Goal: Information Seeking & Learning: Learn about a topic

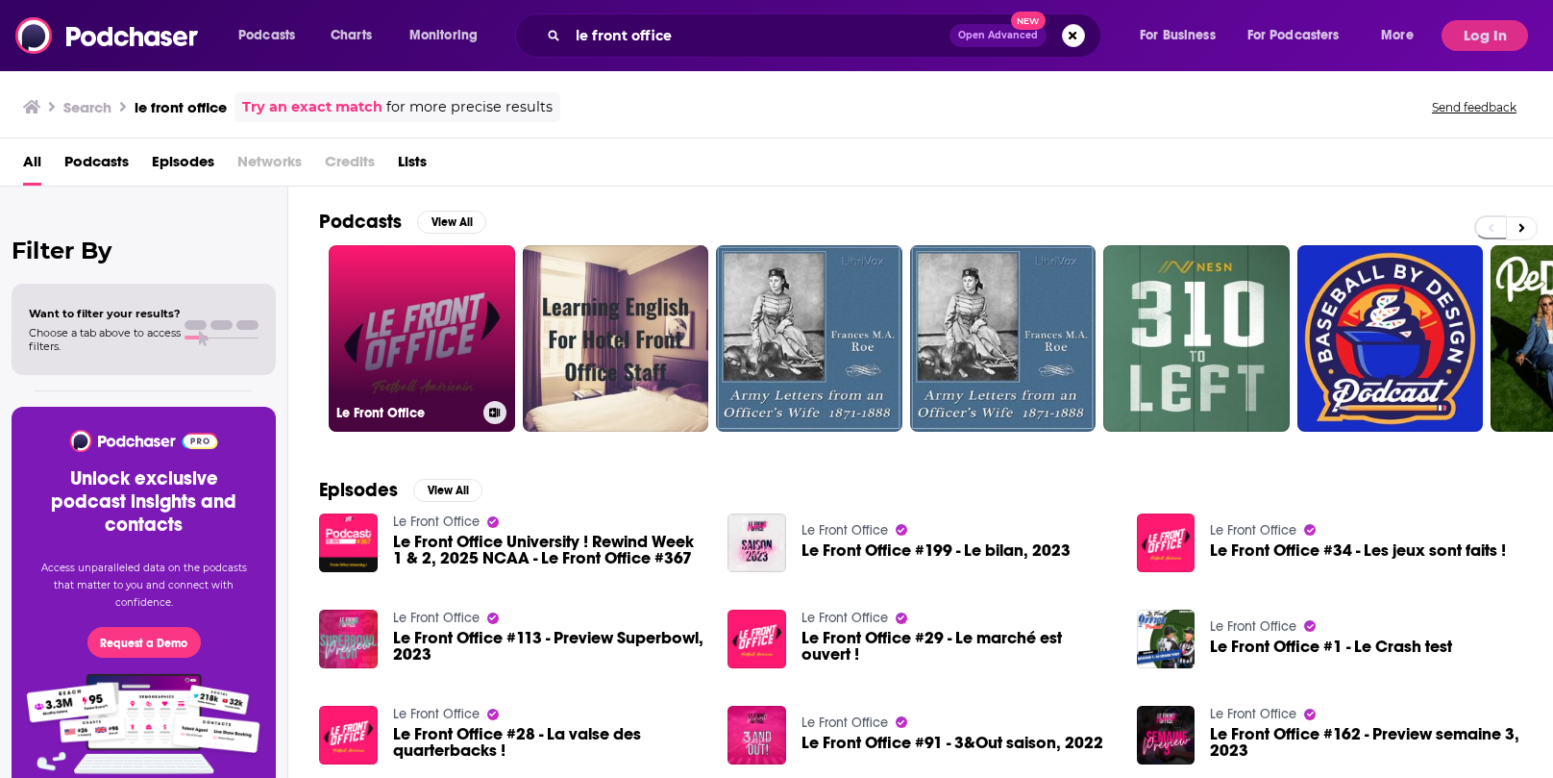
click at [434, 344] on link "Le Front Office" at bounding box center [422, 338] width 186 height 186
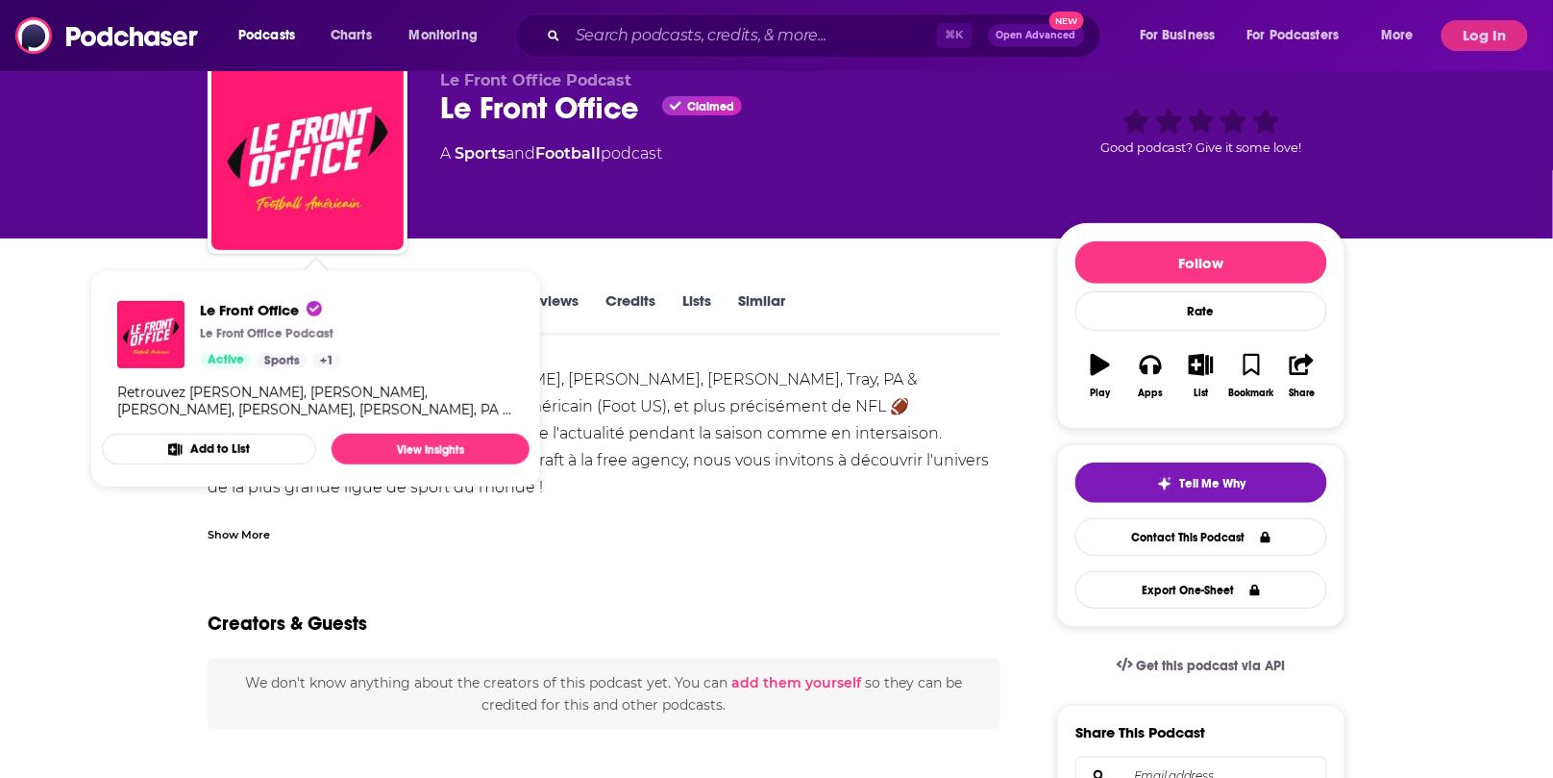
scroll to position [96, 0]
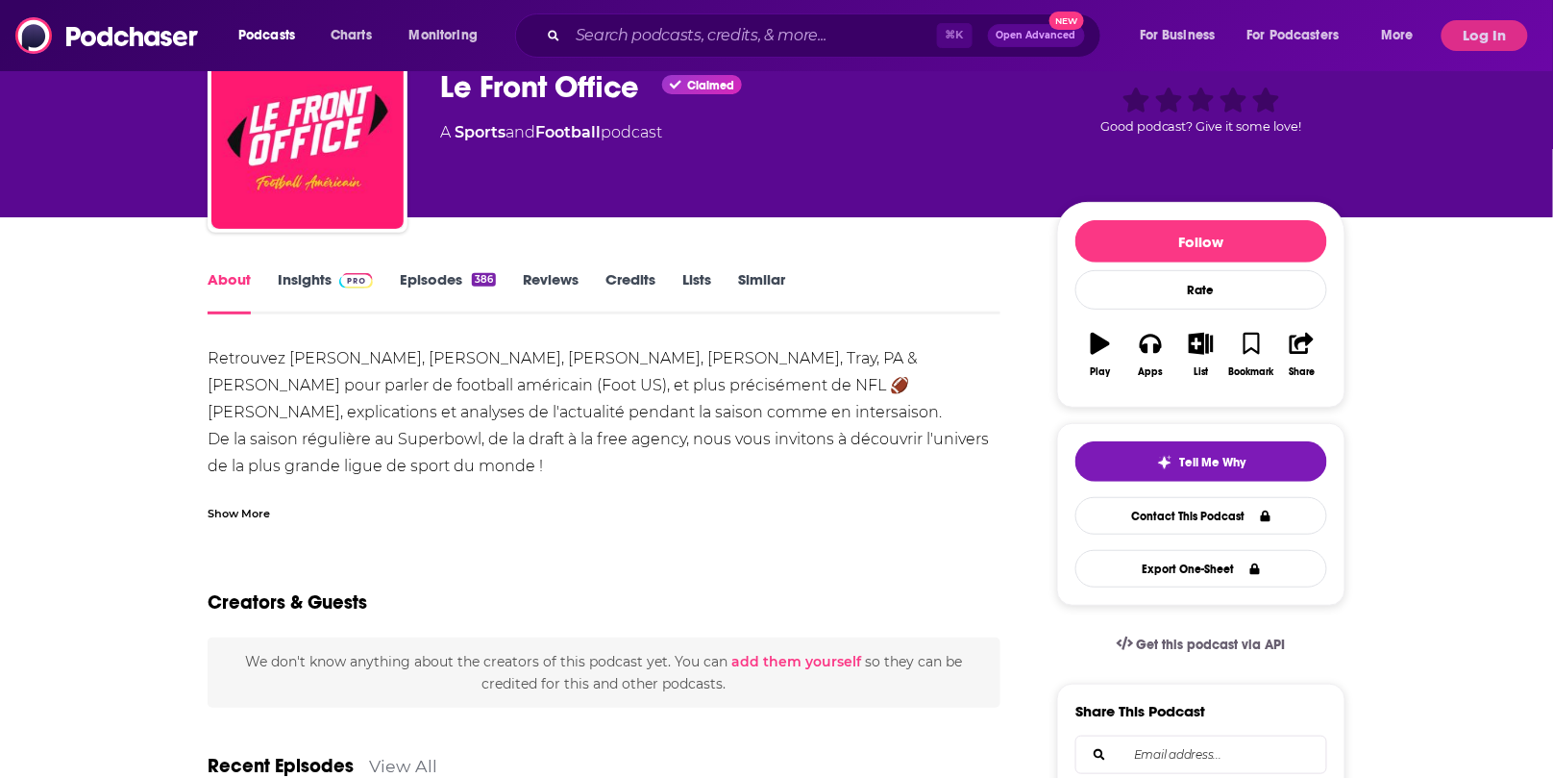
click at [314, 295] on link "Insights" at bounding box center [325, 292] width 95 height 44
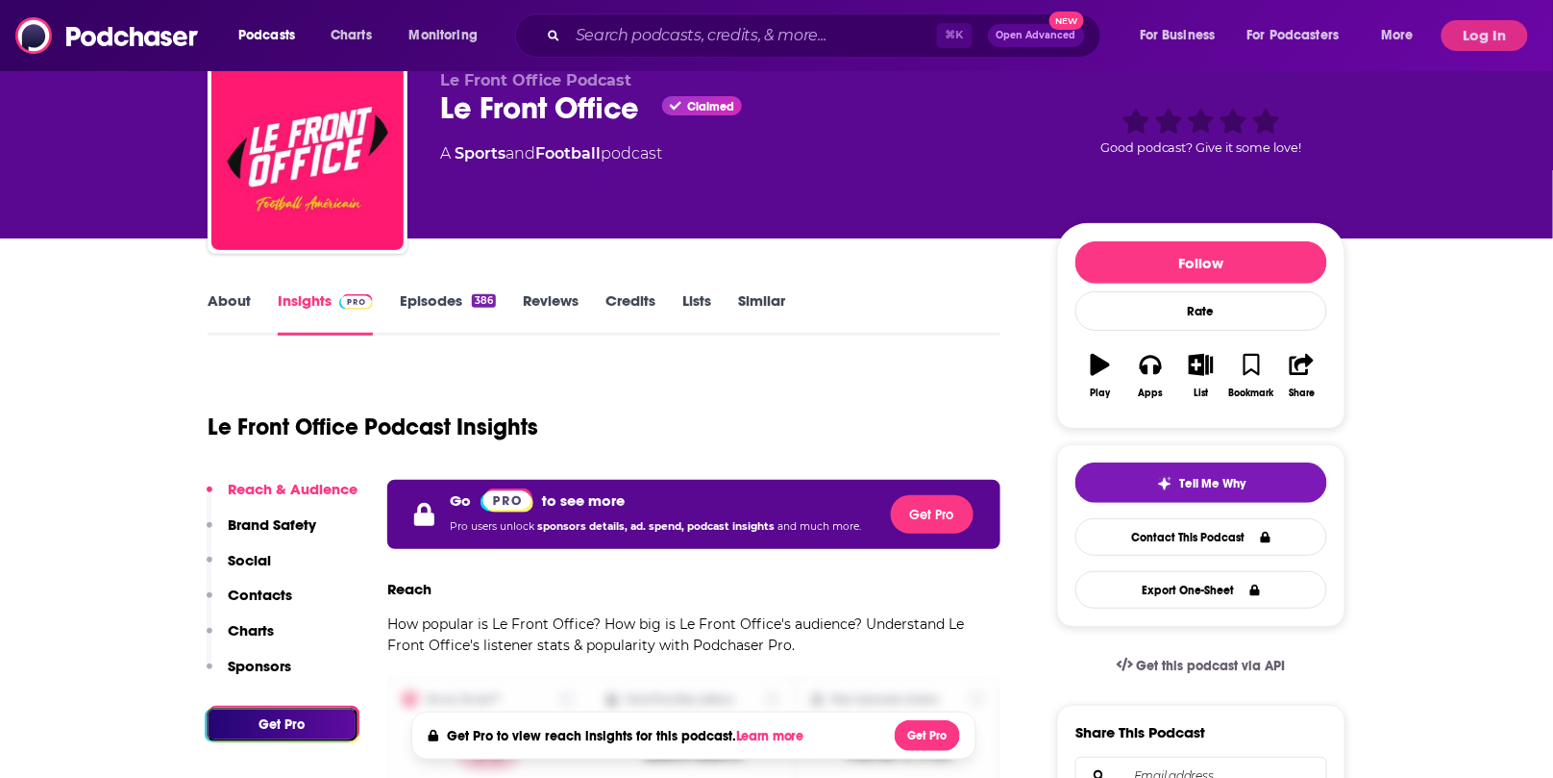
scroll to position [40, 0]
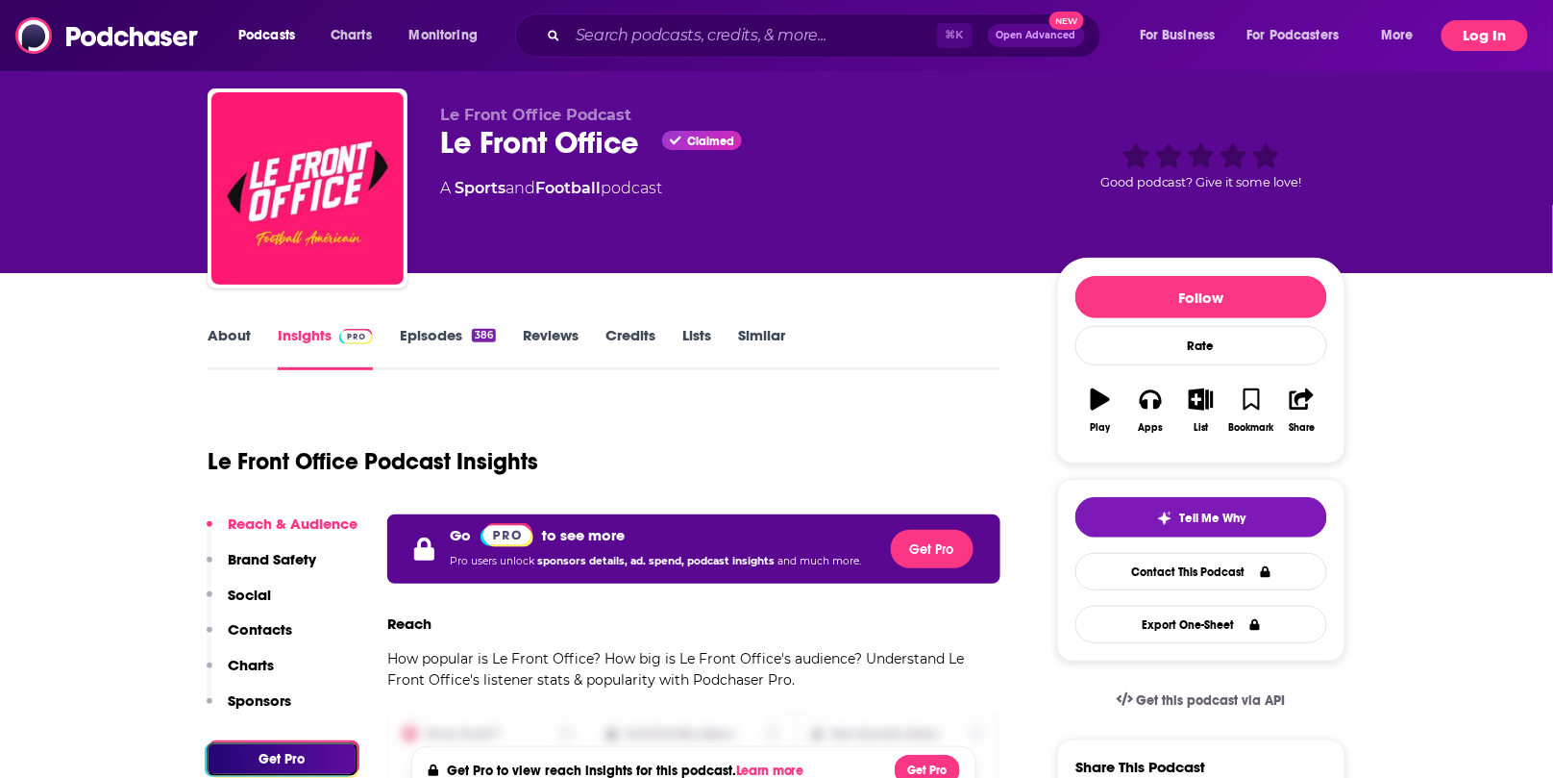
click at [1471, 26] on button "Log In" at bounding box center [1485, 35] width 87 height 31
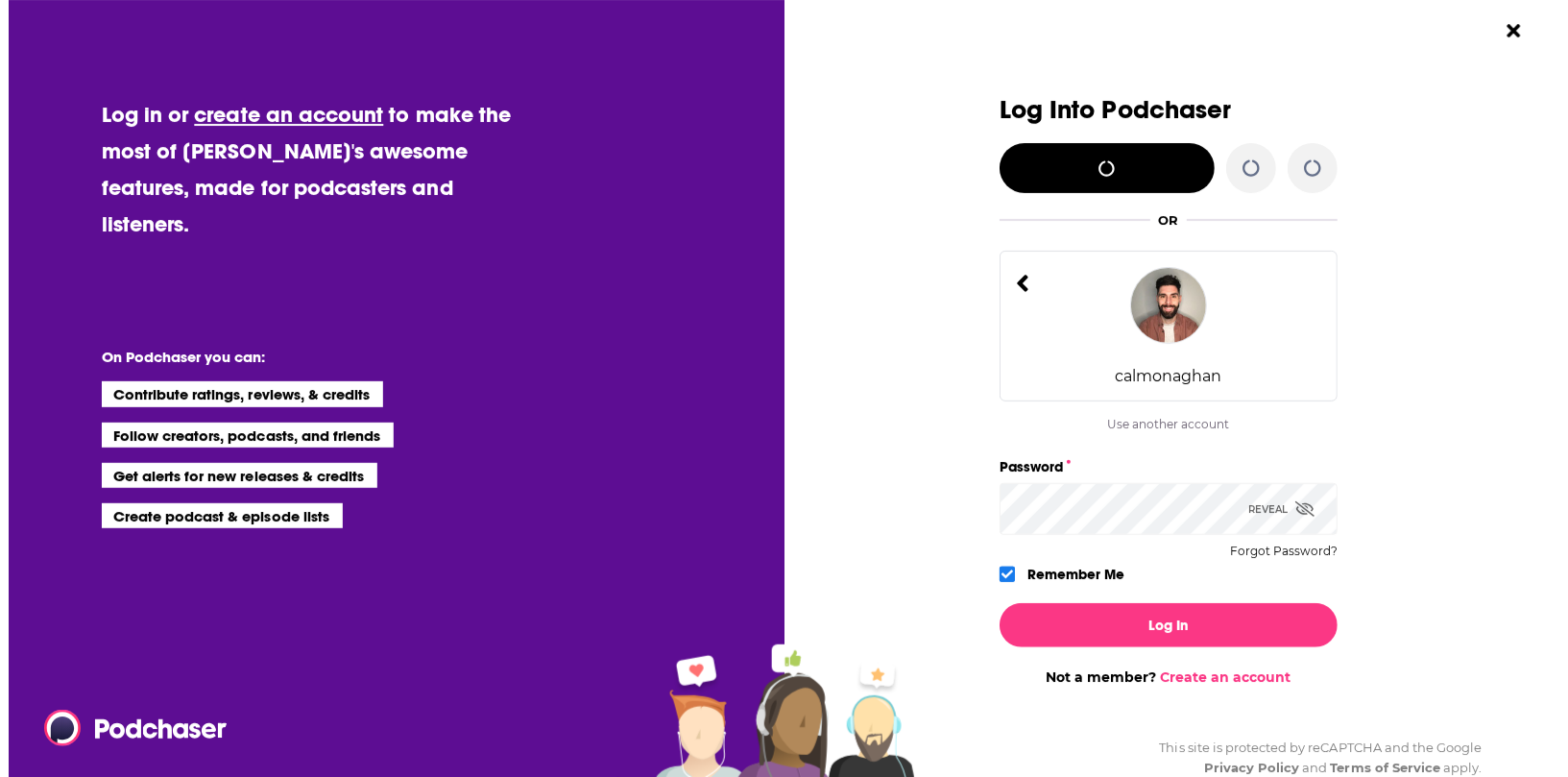
scroll to position [0, 0]
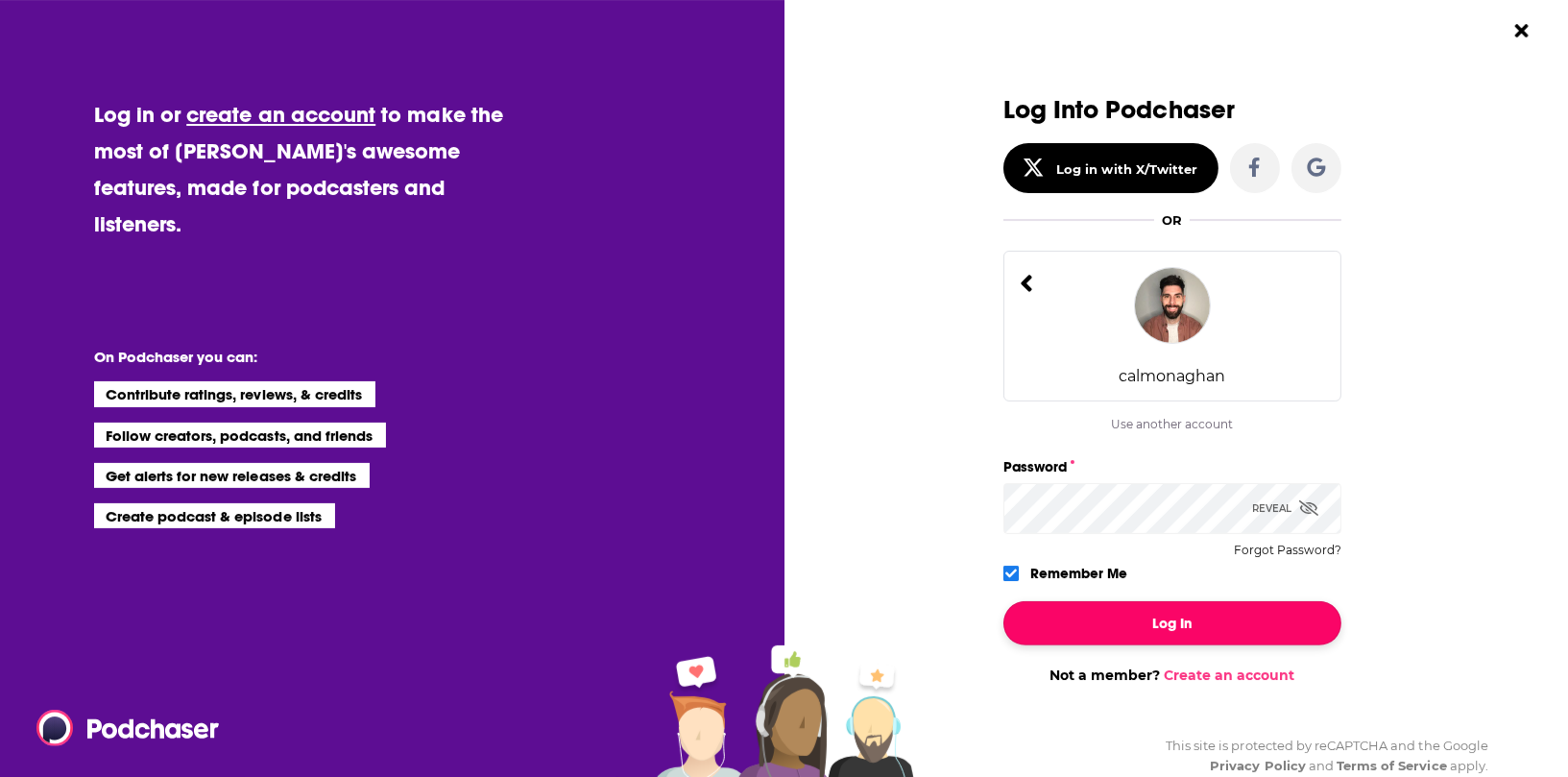
click at [1139, 602] on button "Log In" at bounding box center [1172, 623] width 338 height 44
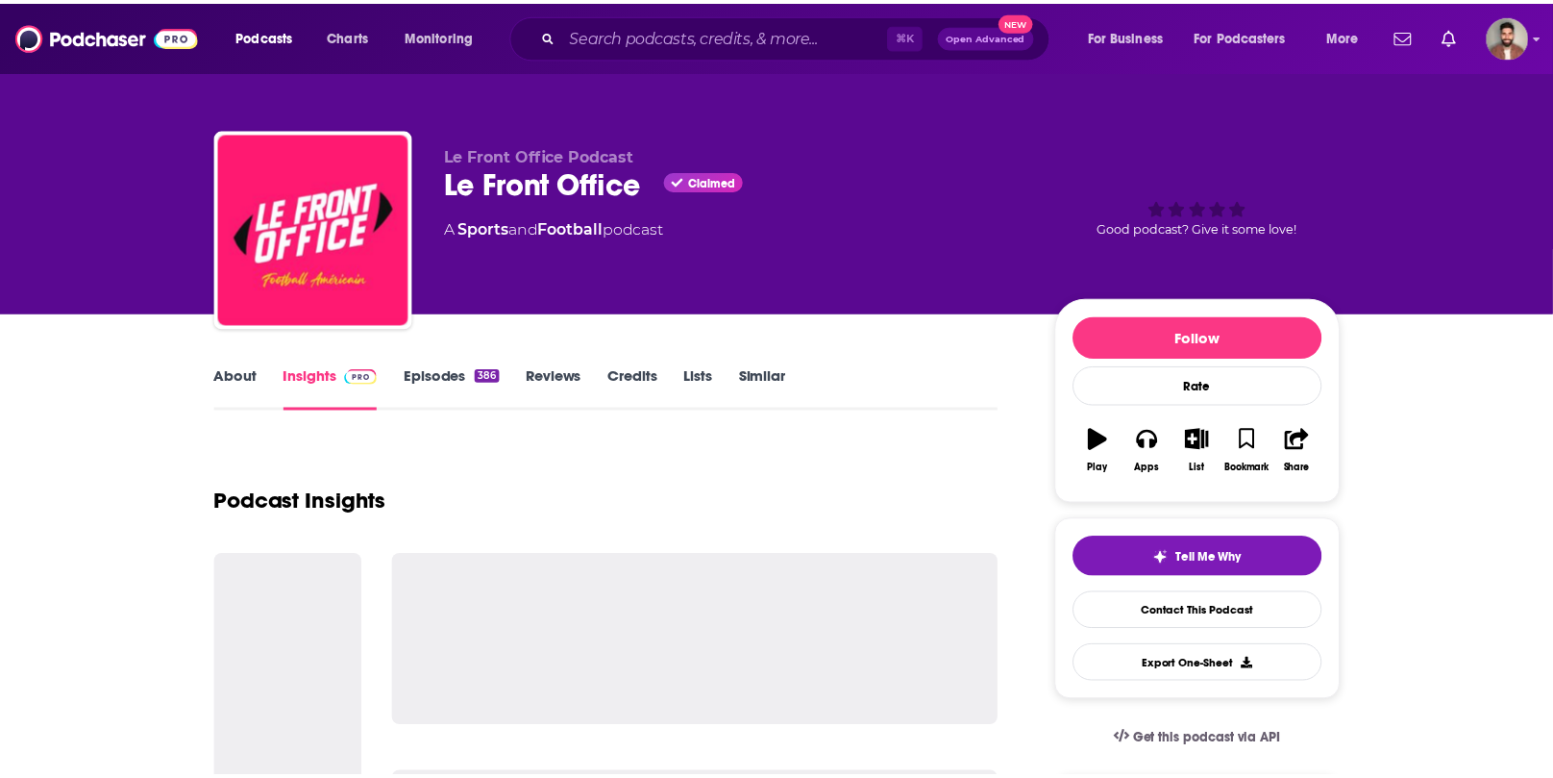
scroll to position [40, 0]
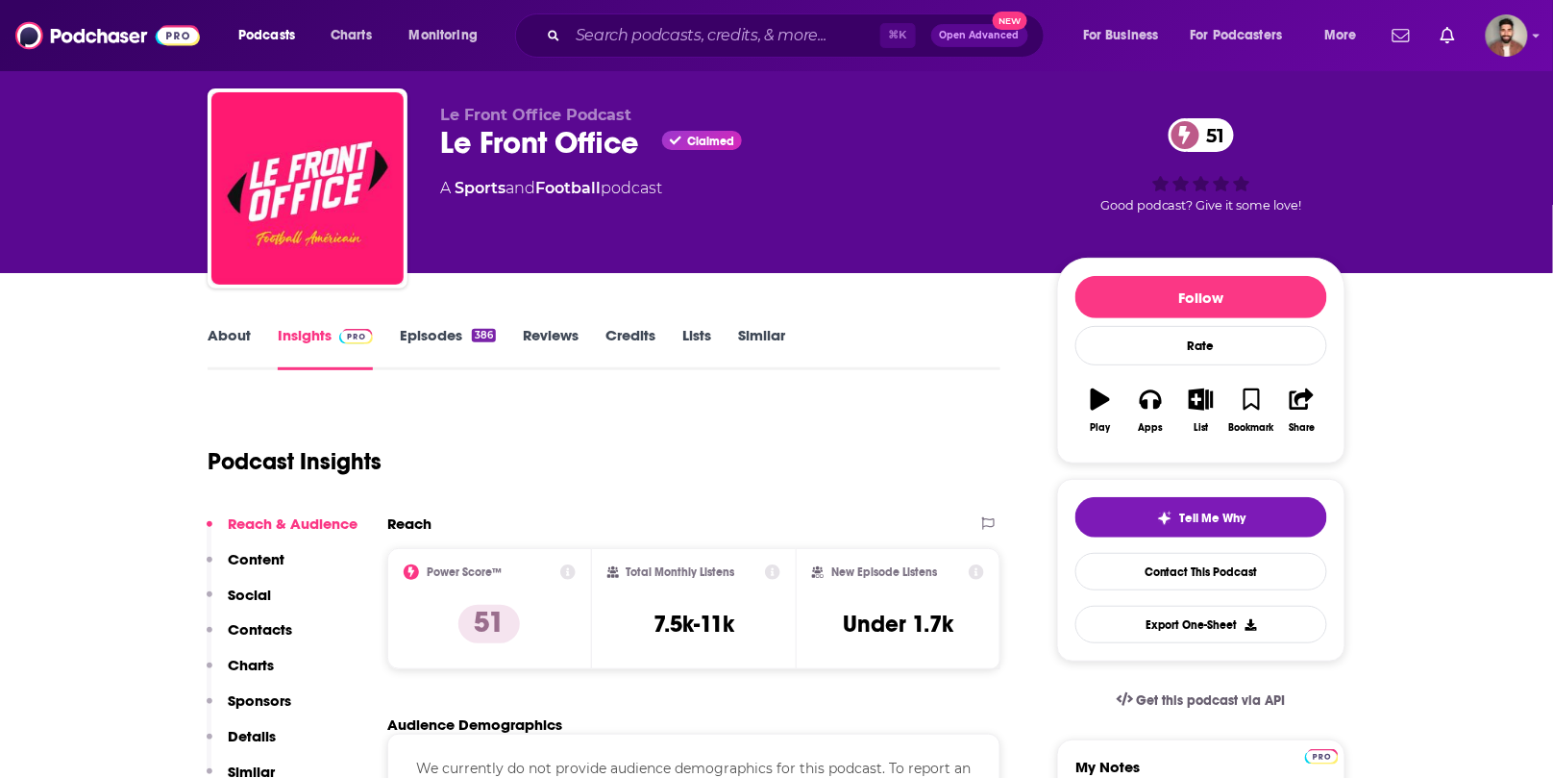
click at [649, 55] on div "⌘ K Open Advanced New" at bounding box center [780, 35] width 530 height 44
click at [651, 42] on input "Search podcasts, credits, & more..." at bounding box center [724, 35] width 312 height 31
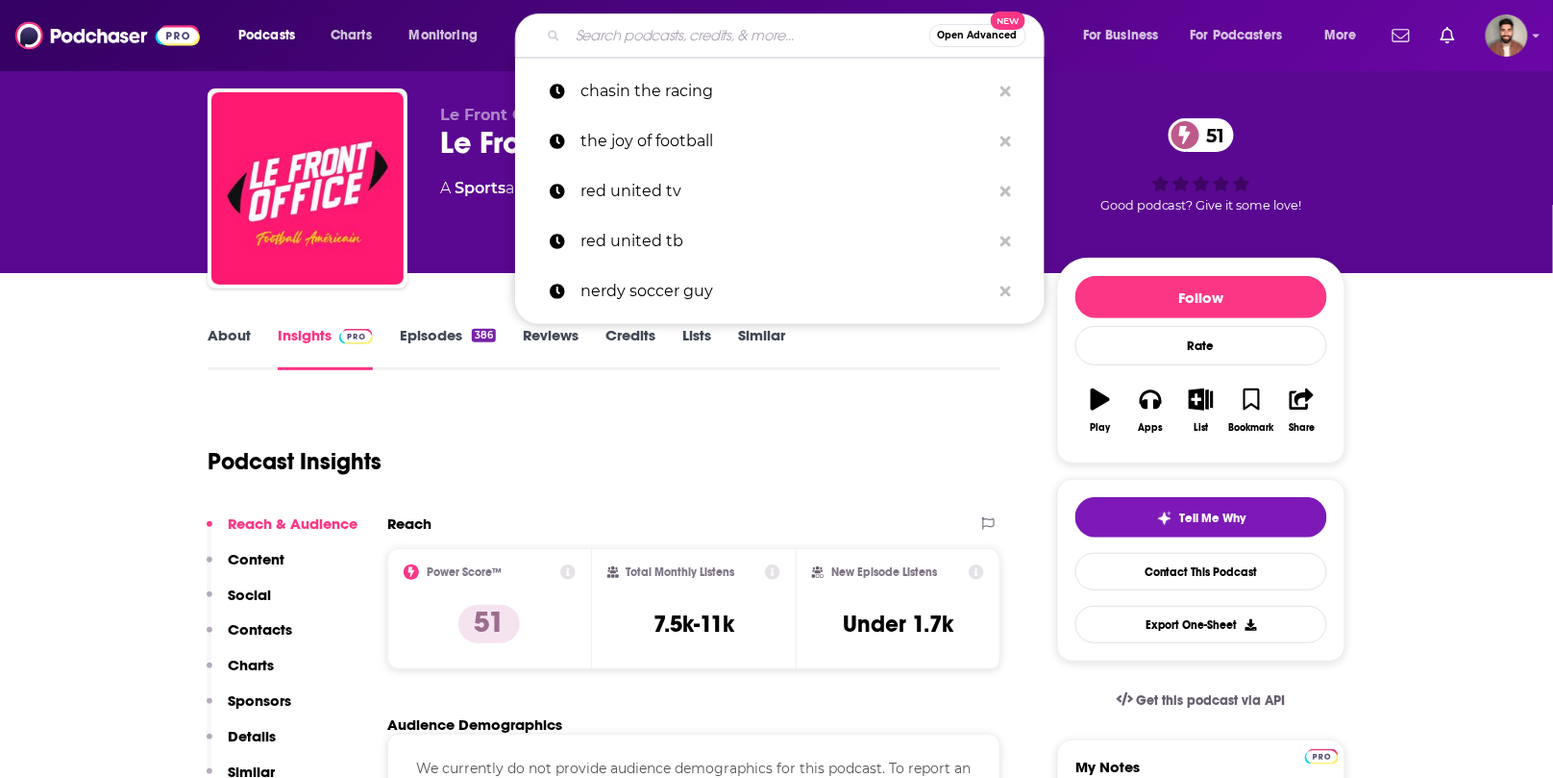
paste input "o Lucarne Opposée"
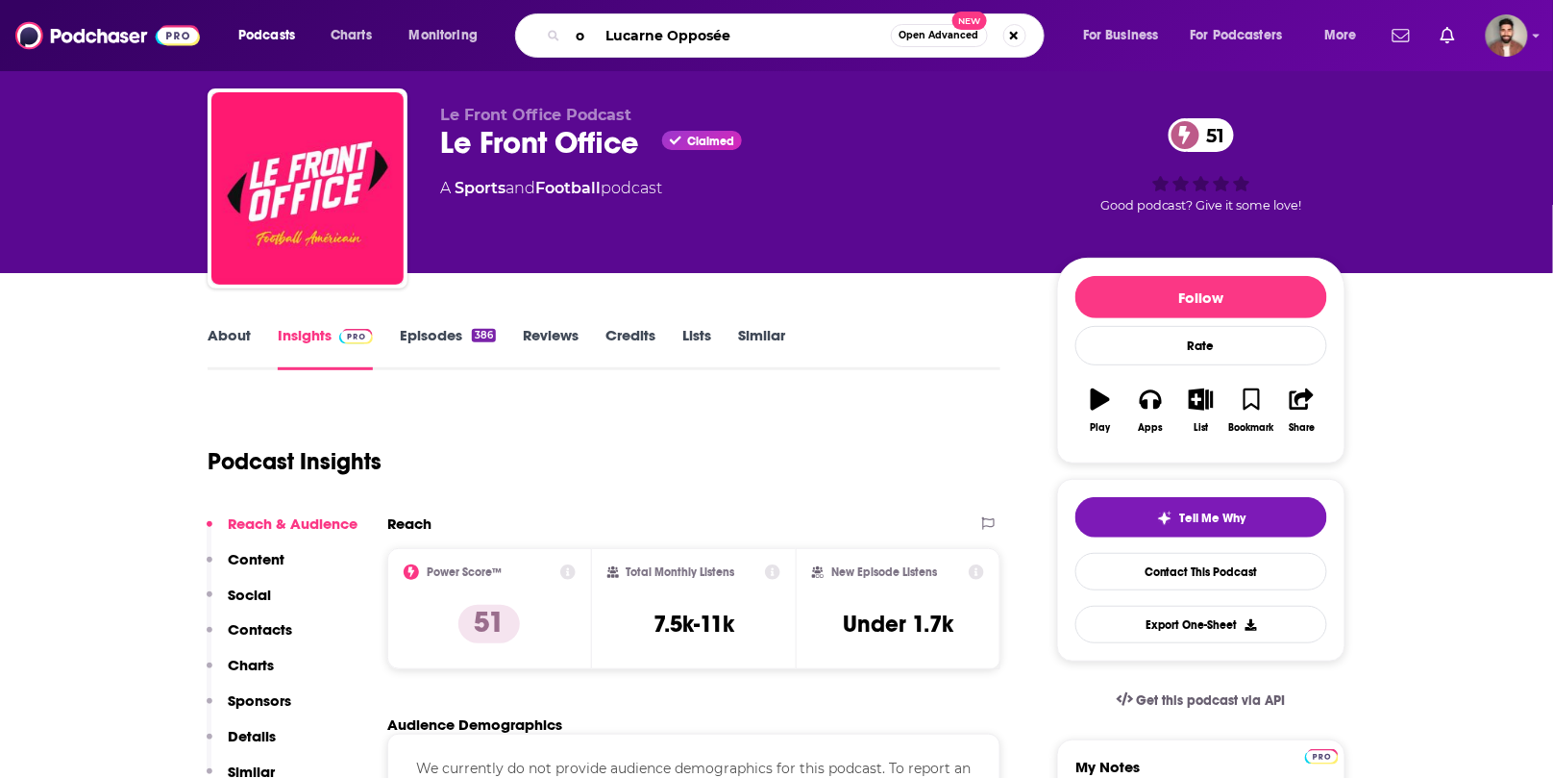
type input "o Lucarne Opposée"
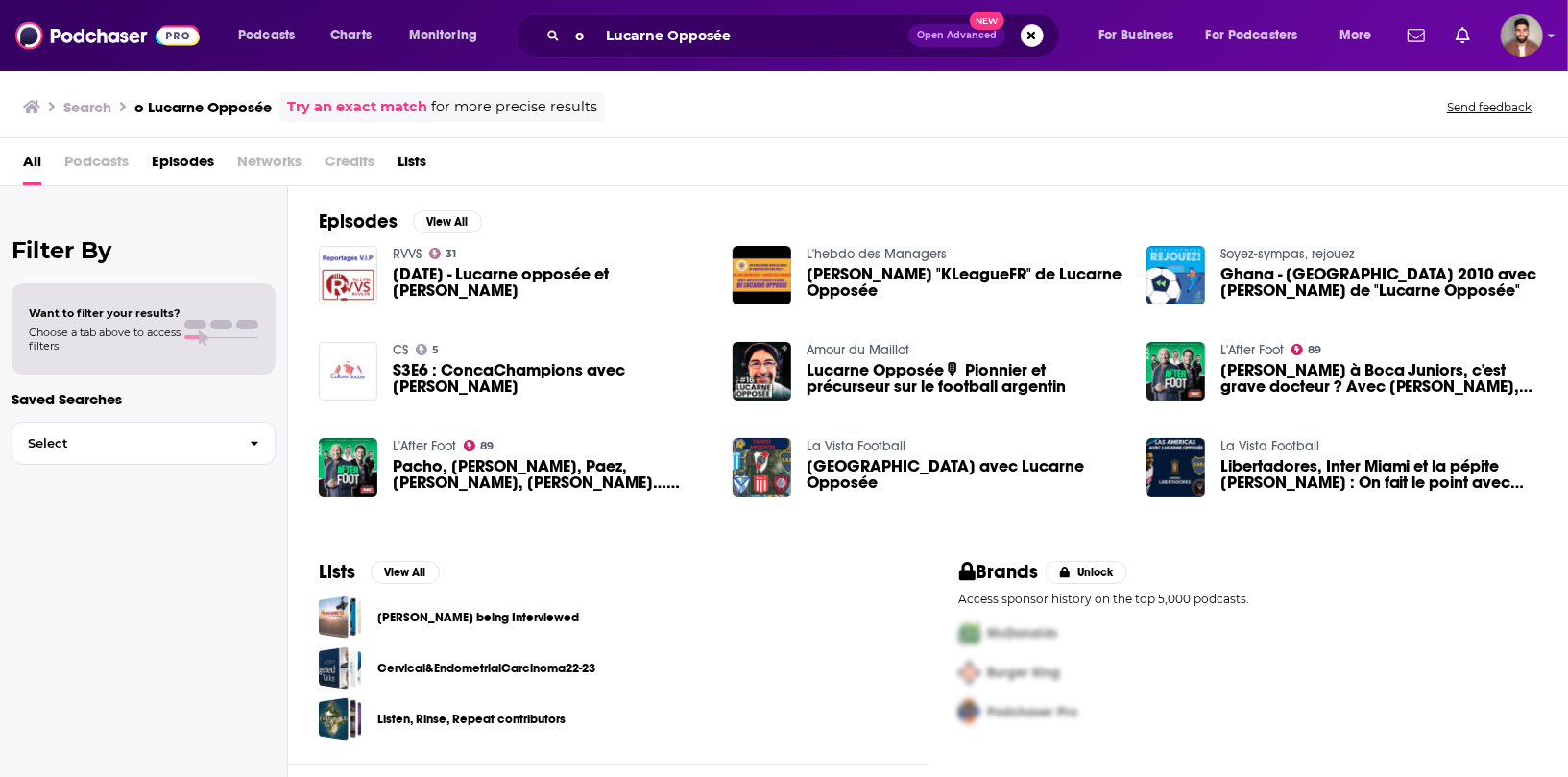
click at [483, 274] on span "[DATE] - Lucarne opposée et [PERSON_NAME]" at bounding box center [550, 282] width 317 height 33
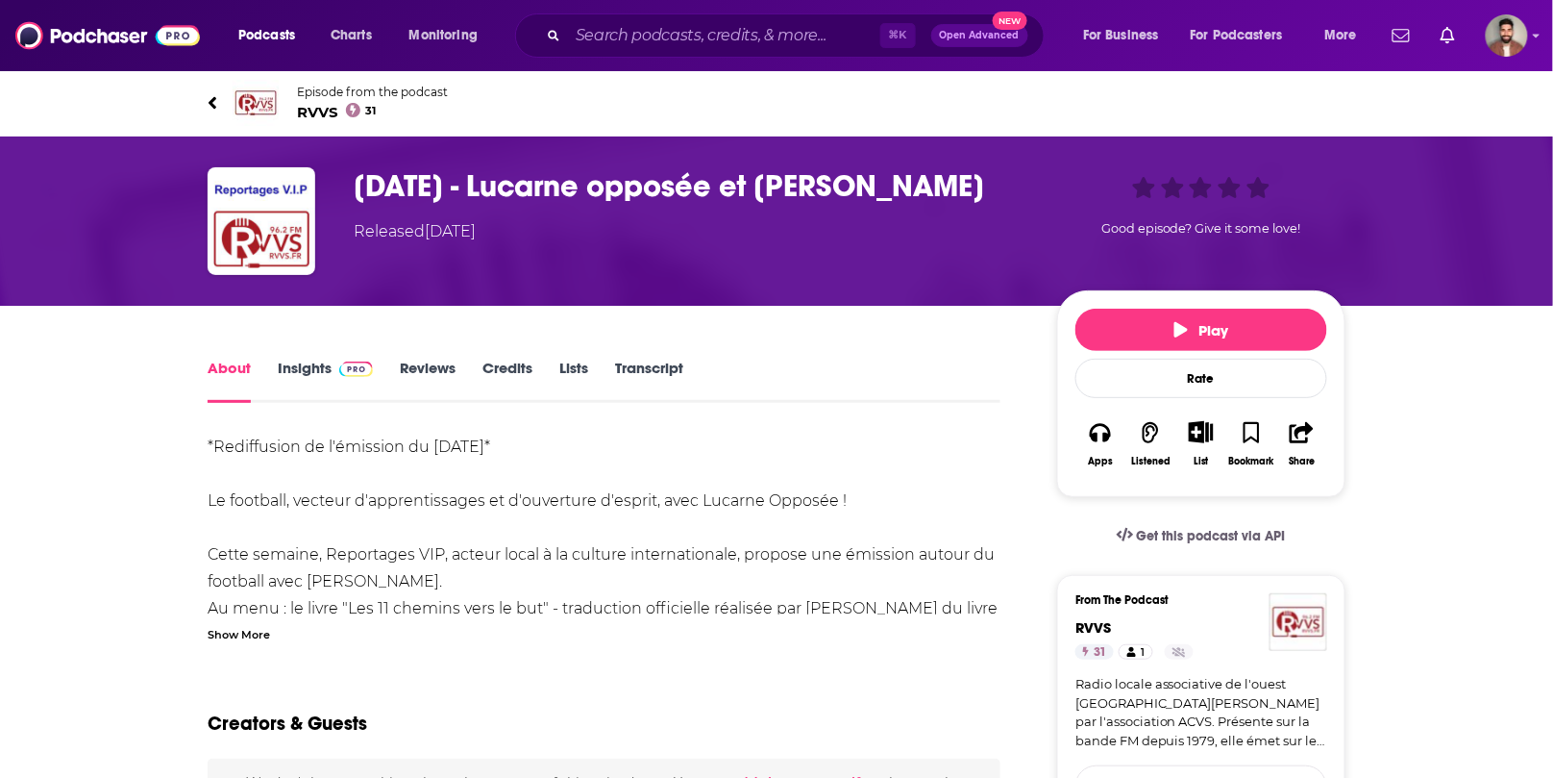
click at [310, 111] on span "RVVS 31" at bounding box center [372, 112] width 151 height 18
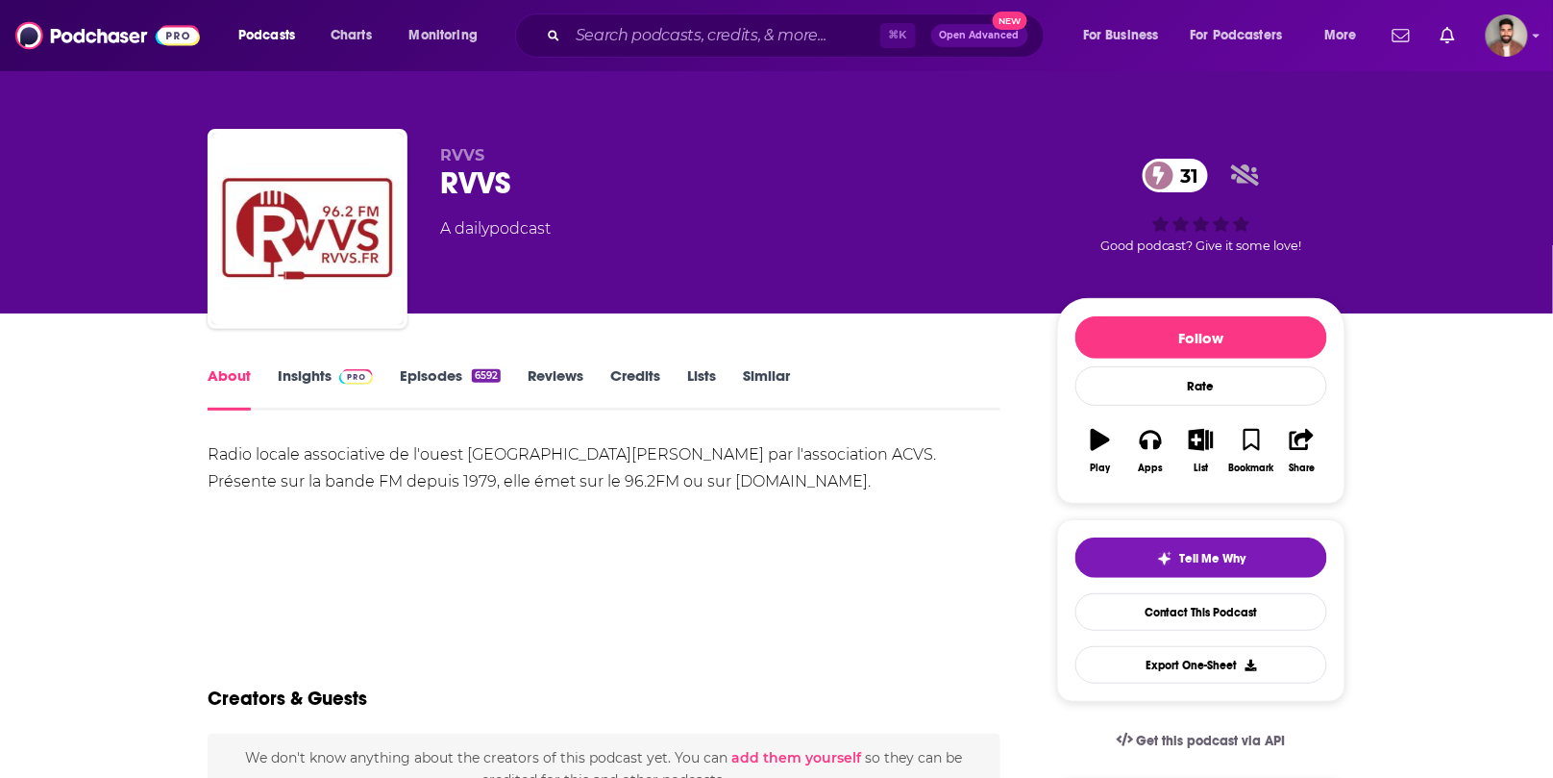
click at [295, 378] on link "Insights" at bounding box center [325, 388] width 95 height 44
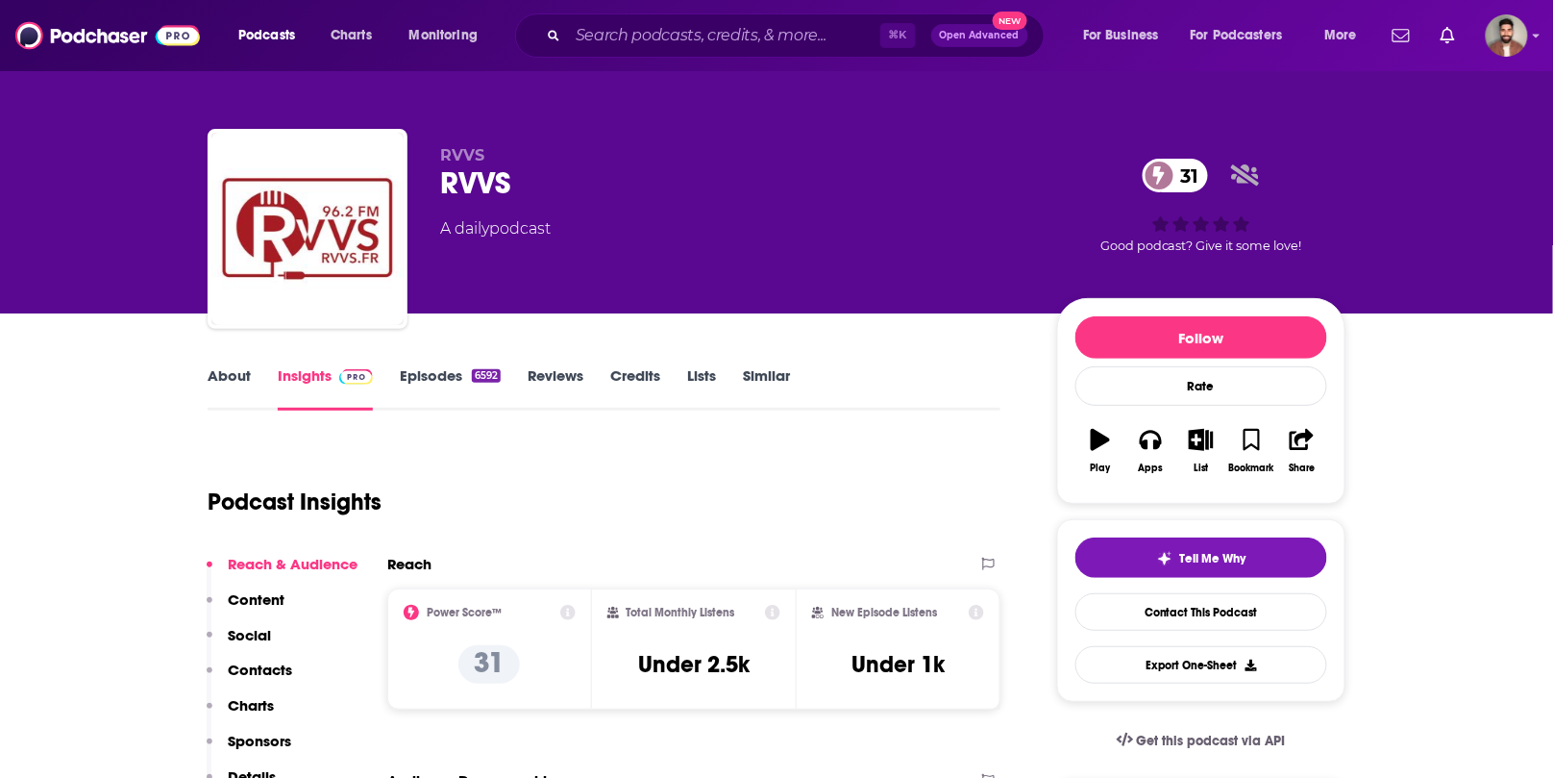
click at [227, 373] on link "About" at bounding box center [229, 388] width 43 height 44
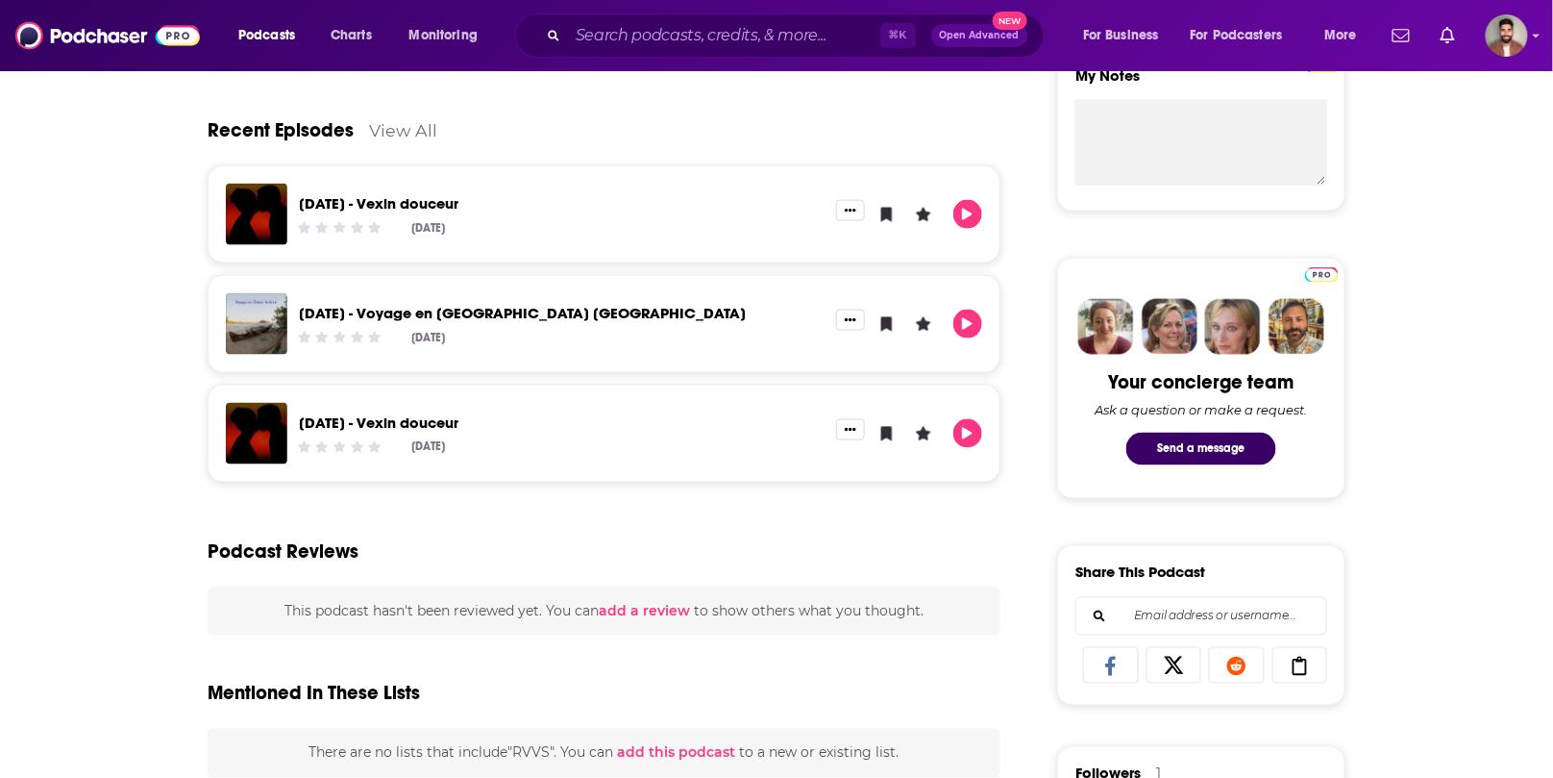
scroll to position [734, 0]
